Goal: Information Seeking & Learning: Learn about a topic

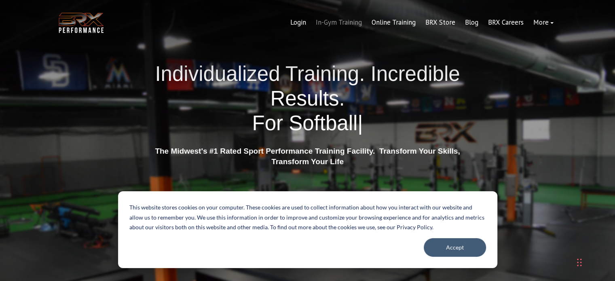
click at [353, 22] on link "In-Gym Training" at bounding box center [339, 22] width 56 height 19
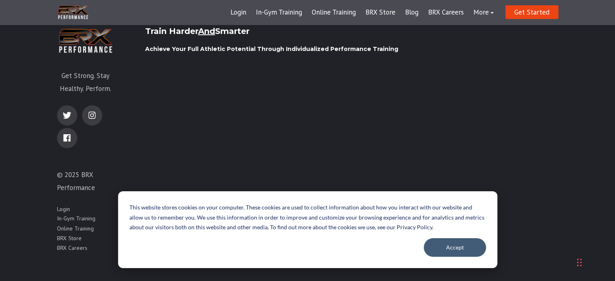
scroll to position [1320, 0]
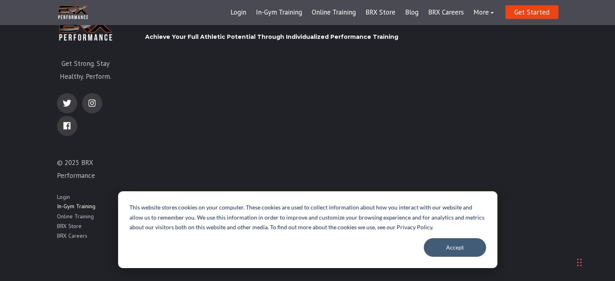
click at [66, 207] on link "In-Gym Training" at bounding box center [76, 207] width 38 height 8
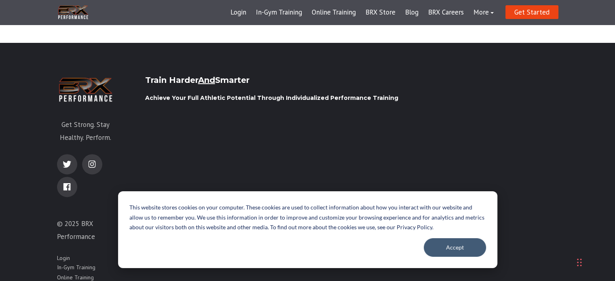
scroll to position [1320, 0]
